Goal: Task Accomplishment & Management: Complete application form

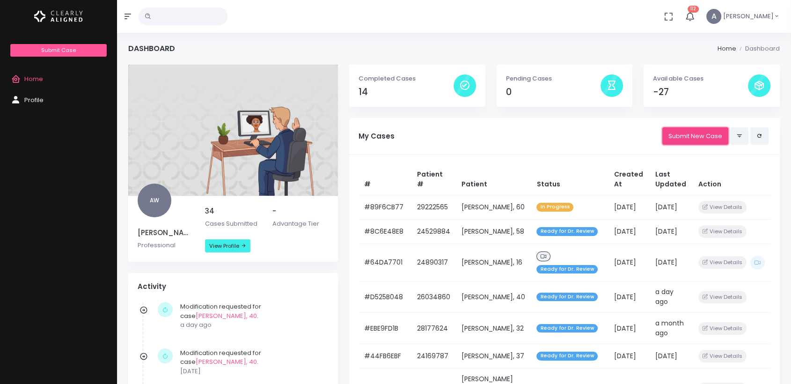
click at [696, 136] on link "Submit New Case" at bounding box center [695, 135] width 66 height 17
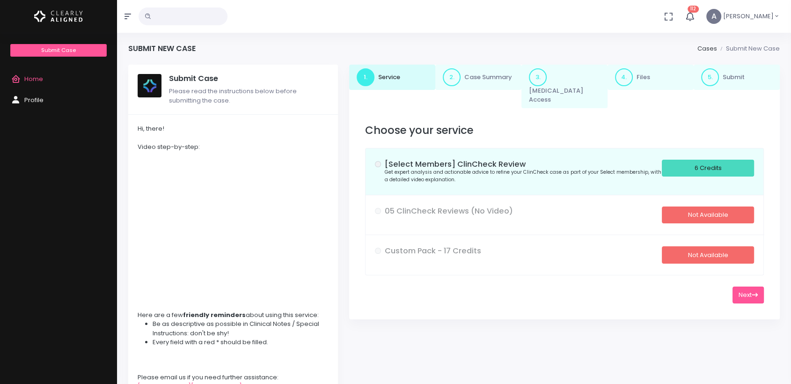
click at [690, 160] on div "6 Credits" at bounding box center [707, 168] width 92 height 17
click at [737, 288] on button "Next" at bounding box center [747, 294] width 31 height 17
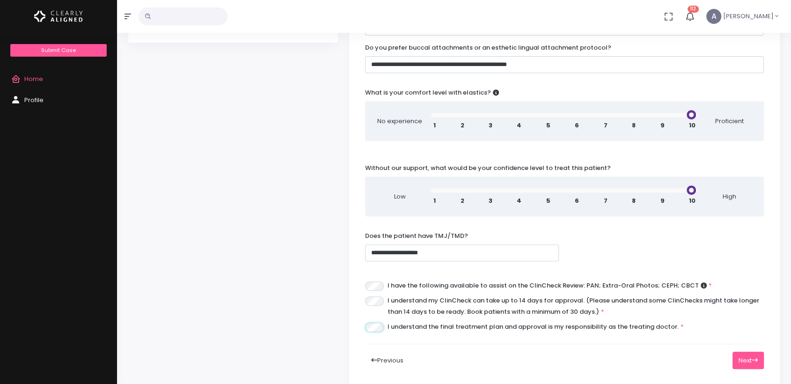
scroll to position [376, 0]
click at [745, 351] on button "Next" at bounding box center [747, 359] width 31 height 17
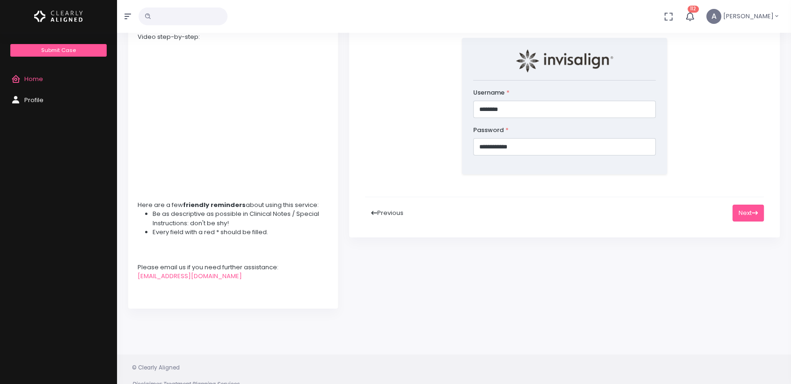
scroll to position [65, 0]
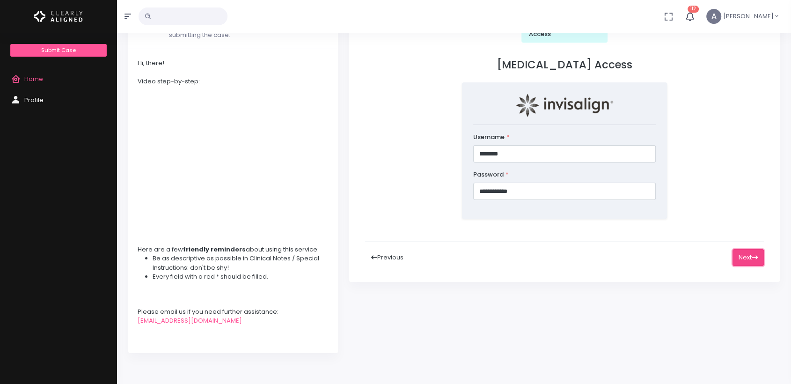
click at [754, 249] on button "Next" at bounding box center [747, 257] width 31 height 17
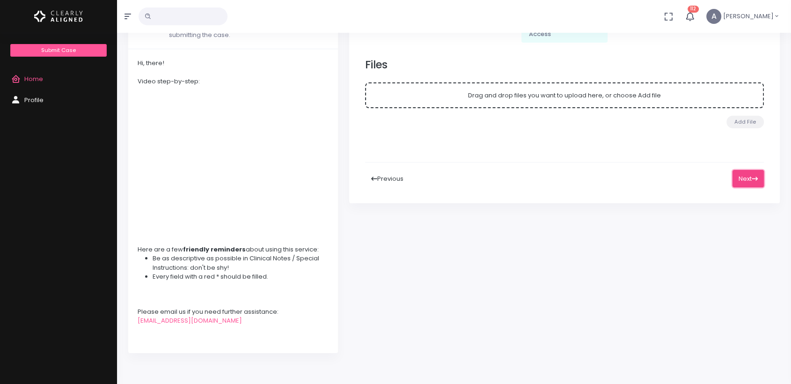
click at [741, 171] on button "Next" at bounding box center [747, 178] width 31 height 17
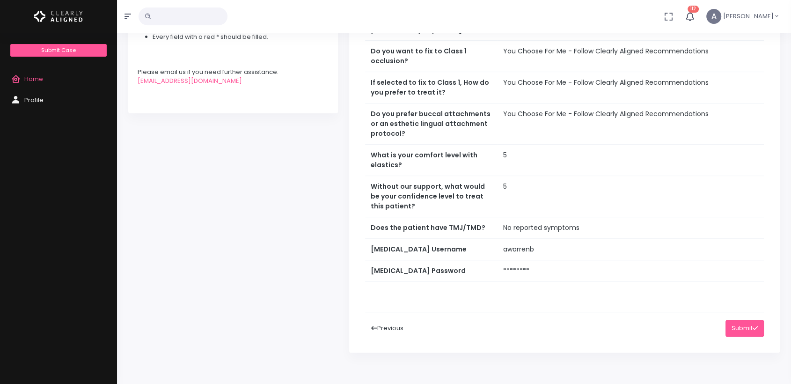
scroll to position [394, 0]
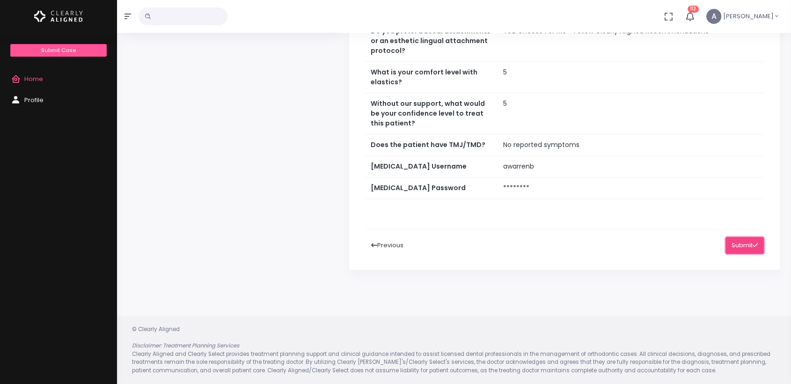
click at [730, 248] on button "Submit" at bounding box center [744, 245] width 38 height 17
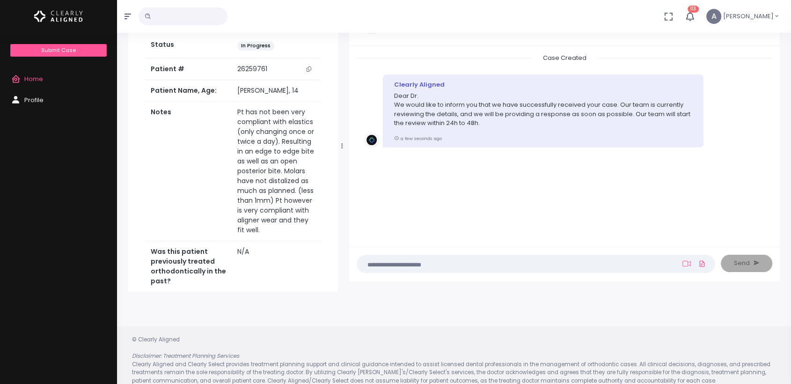
scroll to position [74, 0]
